Goal: Task Accomplishment & Management: Manage account settings

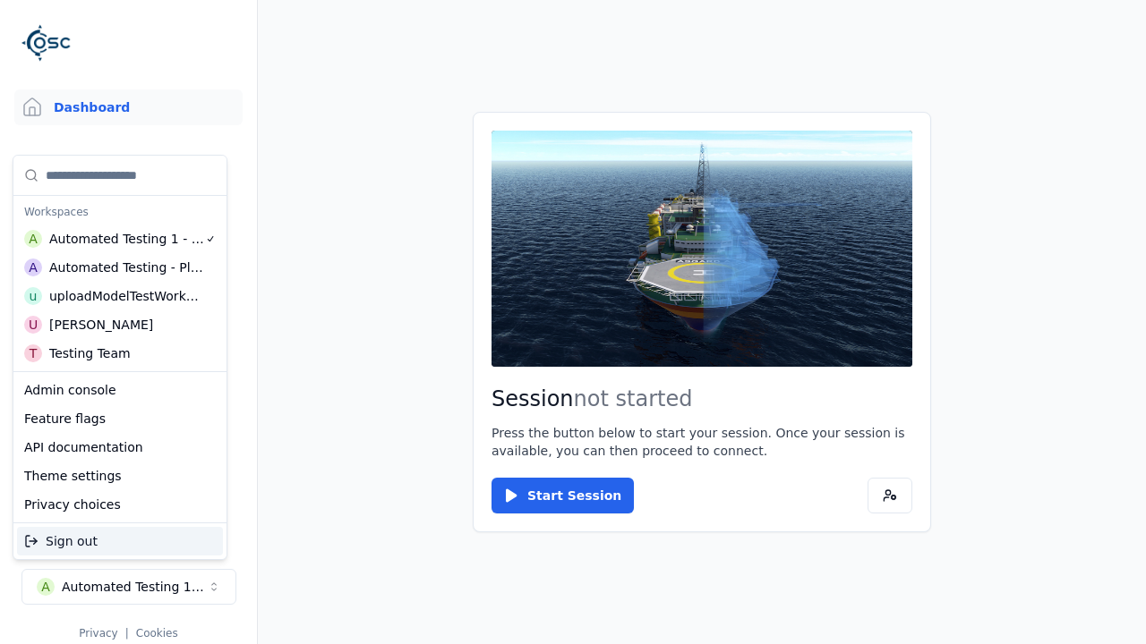
click at [125, 296] on div "uploadModelTestWorkspace" at bounding box center [126, 296] width 154 height 18
click at [573, 322] on html "Support Dashboard Assets 3D Models Scenes Datasets Recordings Support Documenta…" at bounding box center [573, 322] width 1146 height 644
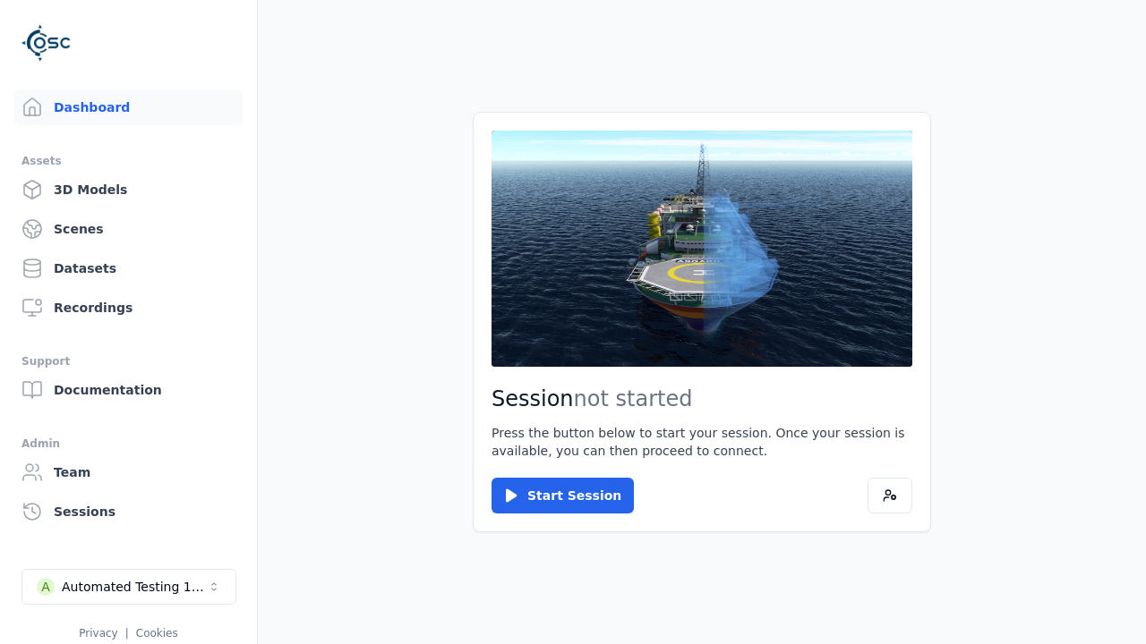
click at [128, 190] on link "3D Models" at bounding box center [128, 190] width 228 height 36
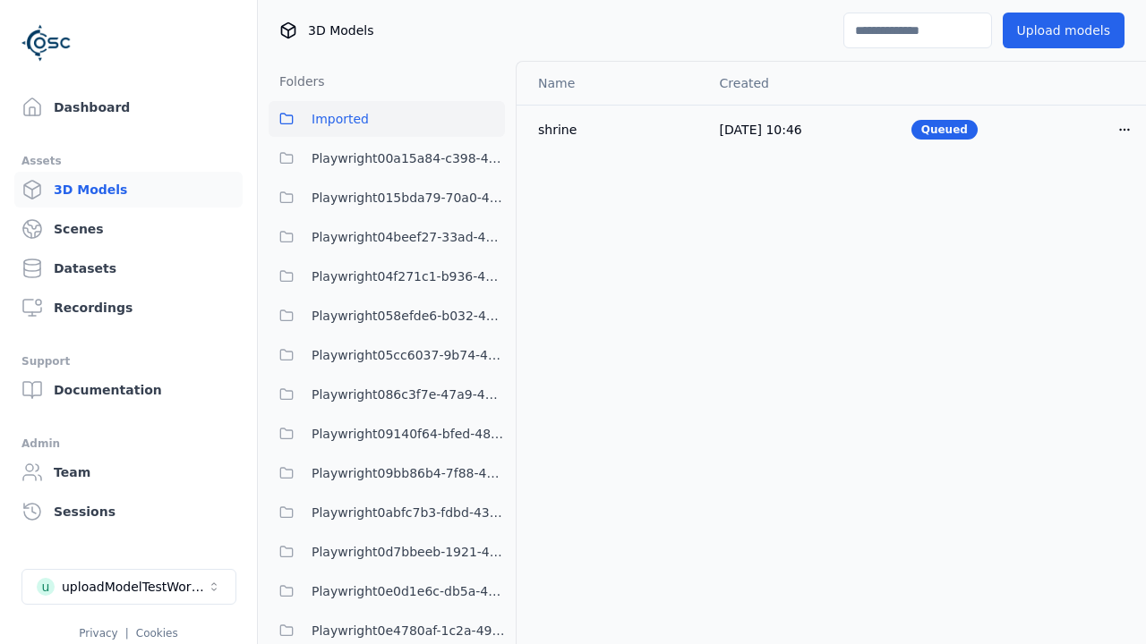
click at [1124, 129] on html "Support Dashboard Assets 3D Models Scenes Datasets Recordings Support Documenta…" at bounding box center [573, 322] width 1146 height 644
click at [1085, 199] on div "Delete" at bounding box center [1085, 198] width 106 height 29
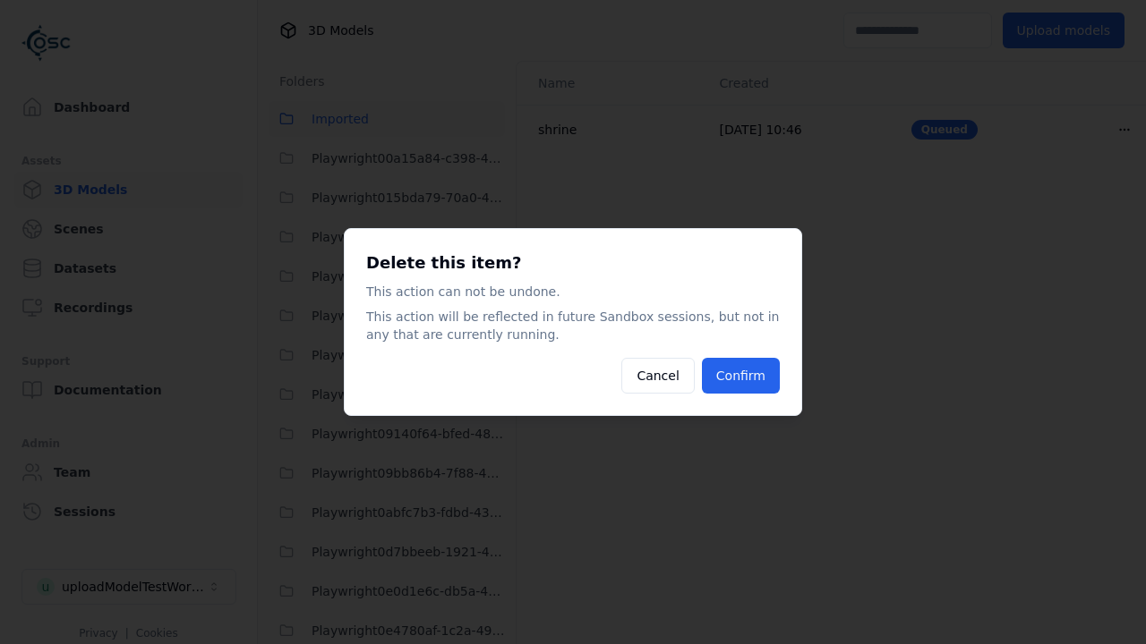
click at [740, 376] on button "Confirm" at bounding box center [741, 376] width 78 height 36
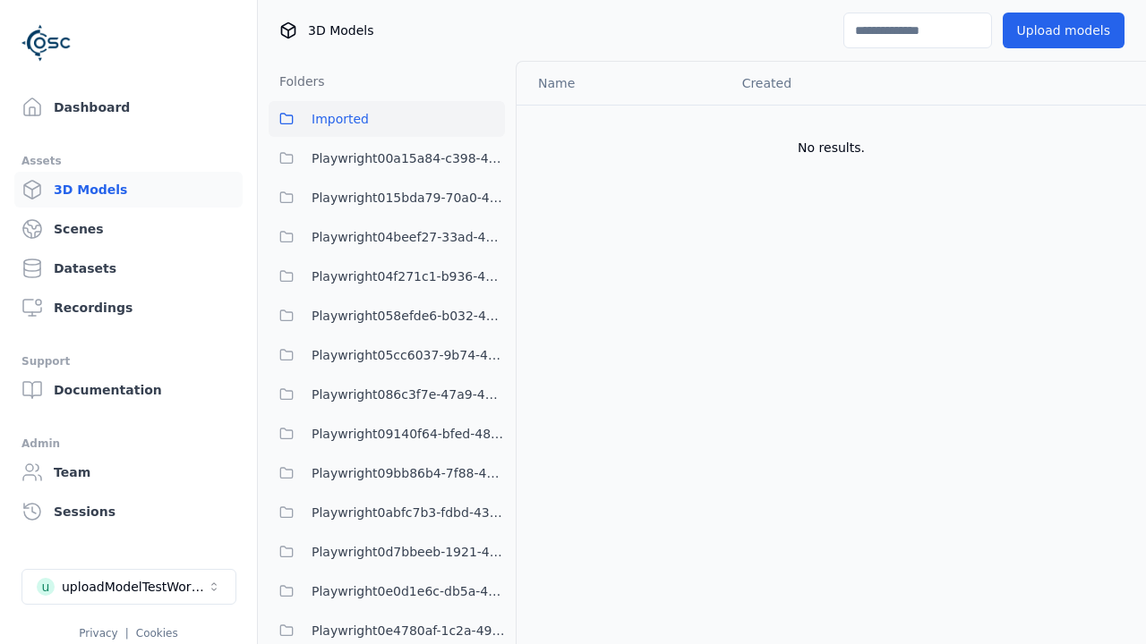
click at [1062, 30] on button "Upload models" at bounding box center [1064, 31] width 122 height 36
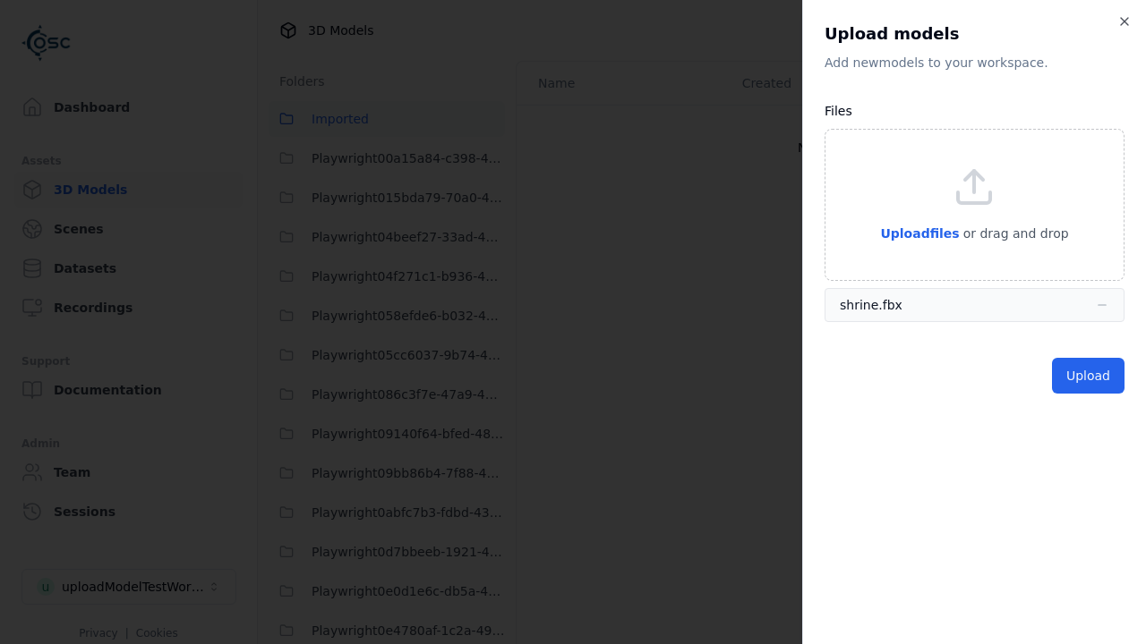
click at [1088, 376] on button "Upload" at bounding box center [1088, 376] width 73 height 36
